Goal: Find specific page/section: Find specific page/section

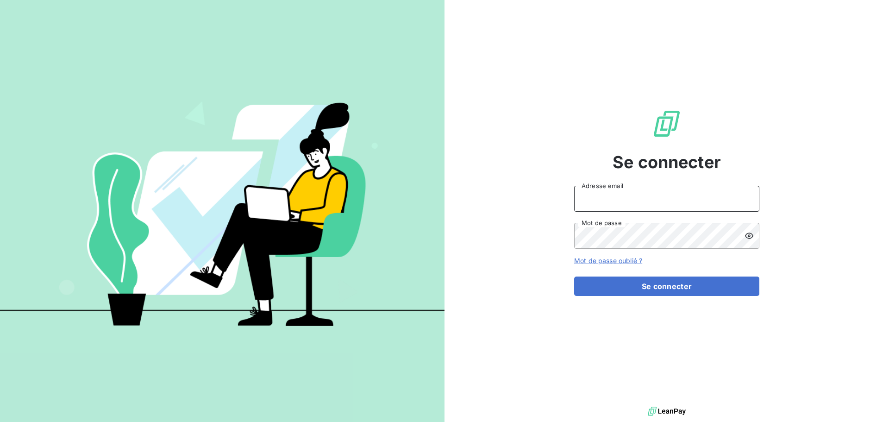
type input "[EMAIL_ADDRESS][DOMAIN_NAME]"
click at [702, 283] on button "Se connecter" at bounding box center [666, 286] width 185 height 19
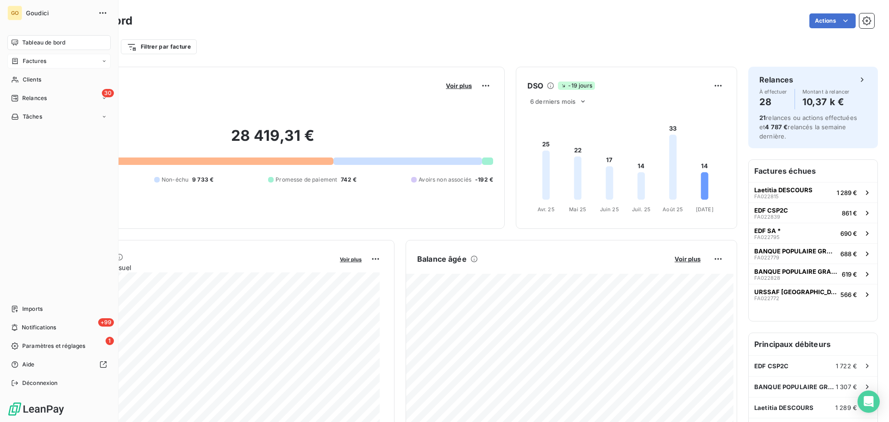
click at [31, 59] on span "Factures" at bounding box center [35, 61] width 24 height 8
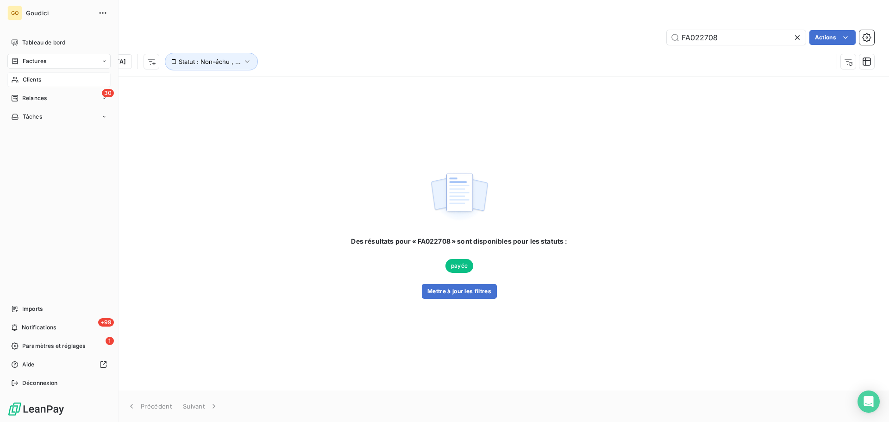
click at [10, 81] on div "Clients" at bounding box center [58, 79] width 103 height 15
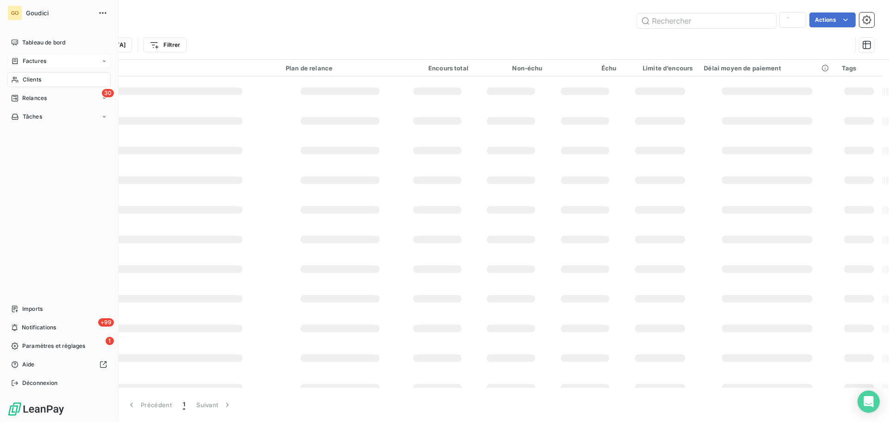
click at [31, 80] on span "Clients" at bounding box center [32, 79] width 19 height 8
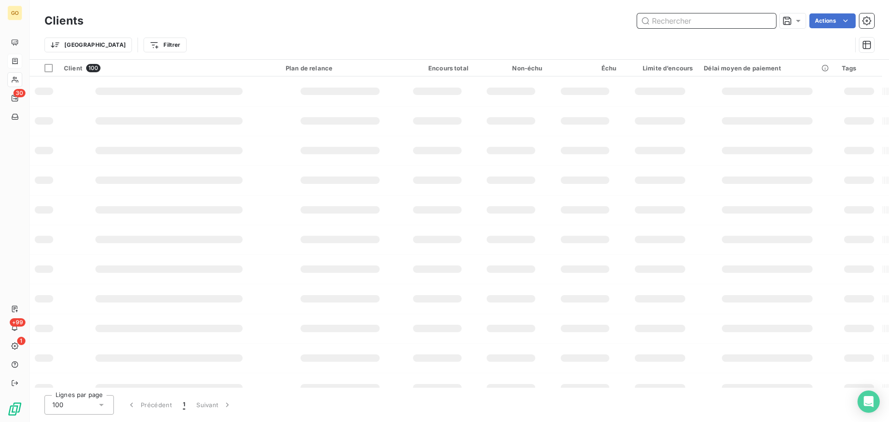
click at [680, 23] on input "text" at bounding box center [706, 20] width 139 height 15
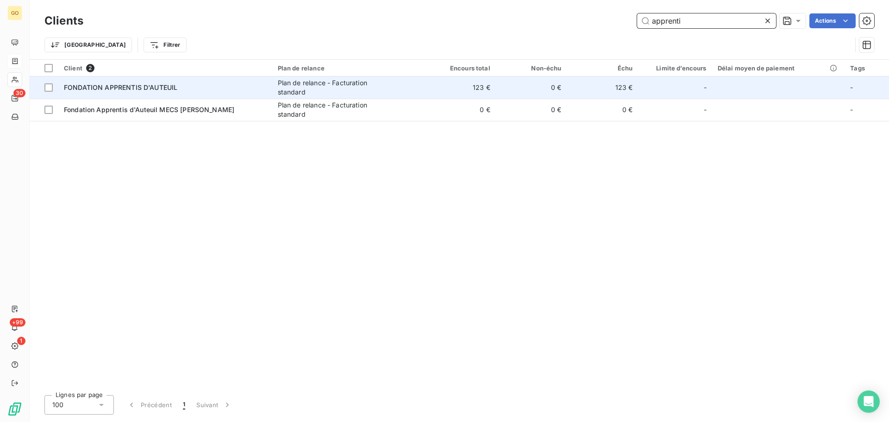
type input "apprenti"
click at [373, 88] on div "Plan de relance - Facturation standard" at bounding box center [336, 87] width 116 height 19
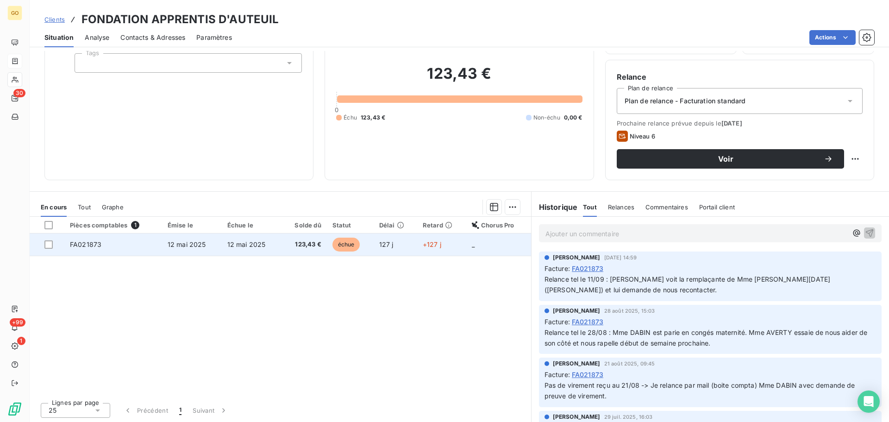
scroll to position [63, 0]
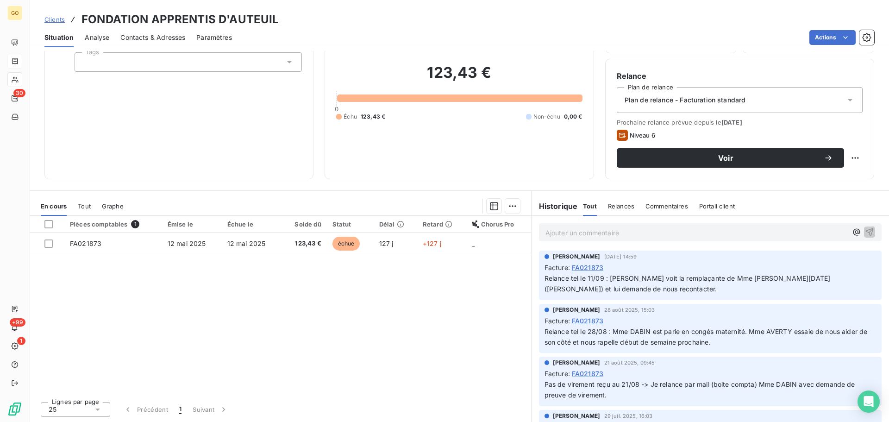
click at [621, 232] on p "Ajouter un commentaire ﻿" at bounding box center [697, 233] width 302 height 12
click at [582, 233] on span "Le 16.09: Tel [PERSON_NAME] facture débloquée mise en paiement [DATE]." at bounding box center [664, 232] width 237 height 8
click at [866, 232] on icon "button" at bounding box center [870, 232] width 8 height 8
